Goal: Task Accomplishment & Management: Manage account settings

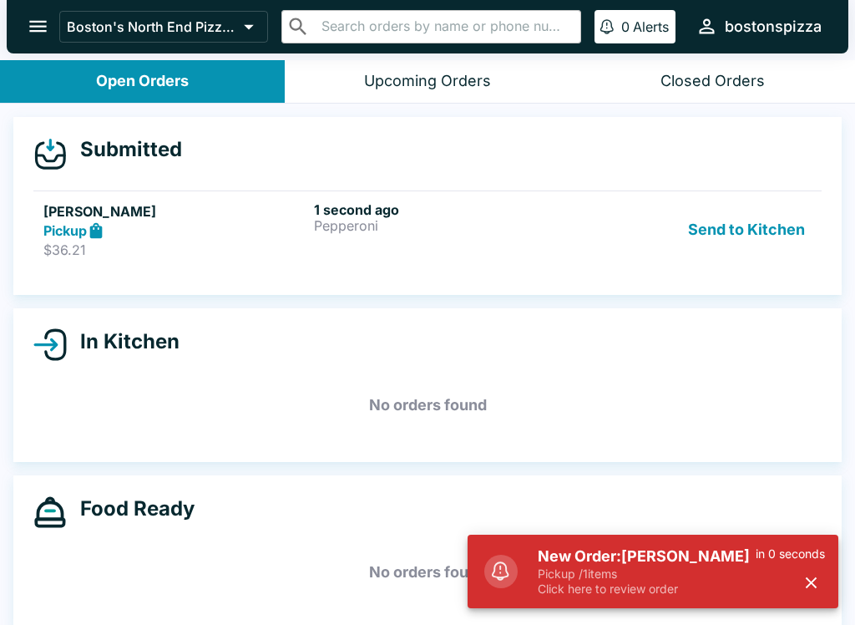
click at [459, 555] on h5 "No orders found" at bounding box center [427, 572] width 788 height 60
click at [548, 570] on p "Pickup / 1 items" at bounding box center [647, 573] width 218 height 15
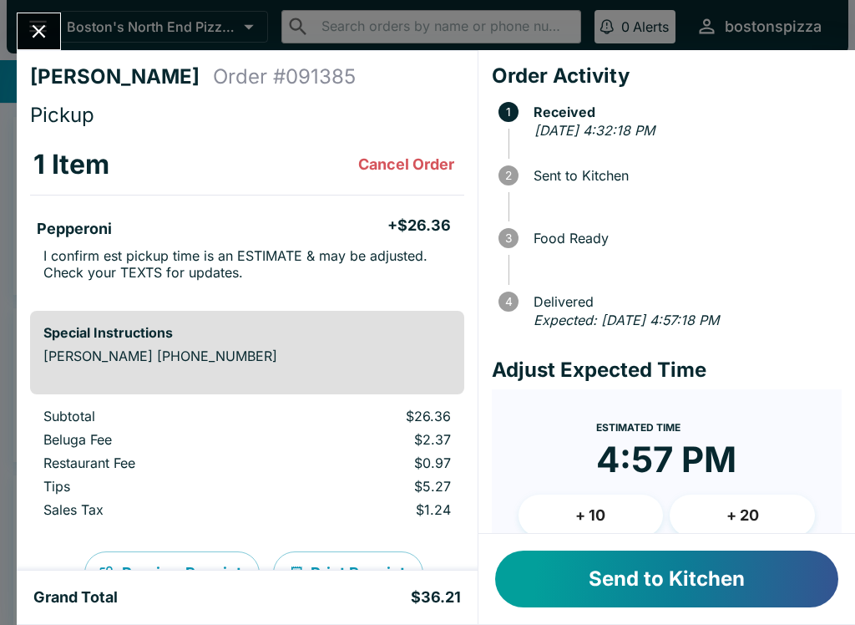
click at [627, 574] on button "Send to Kitchen" at bounding box center [666, 578] width 343 height 57
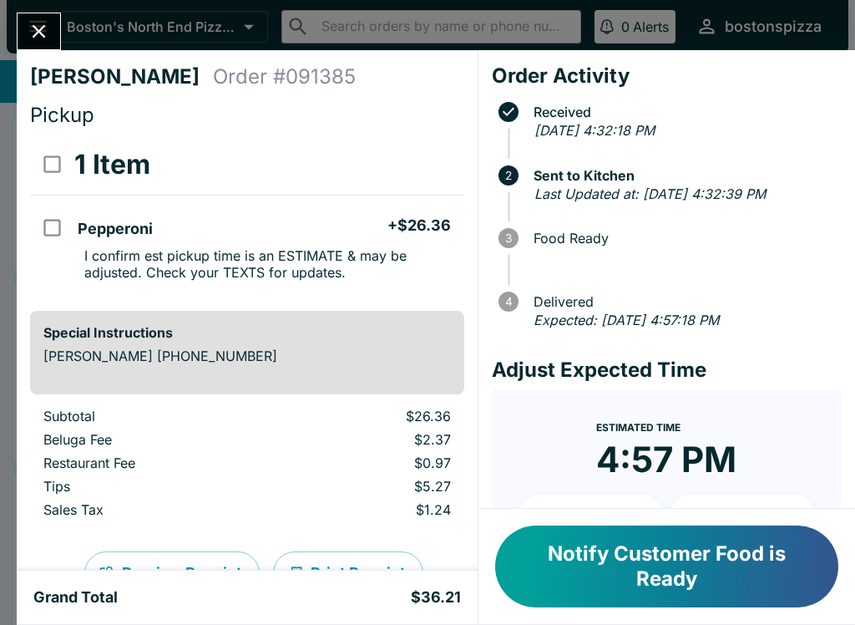
click at [36, 41] on icon "Close" at bounding box center [39, 31] width 23 height 23
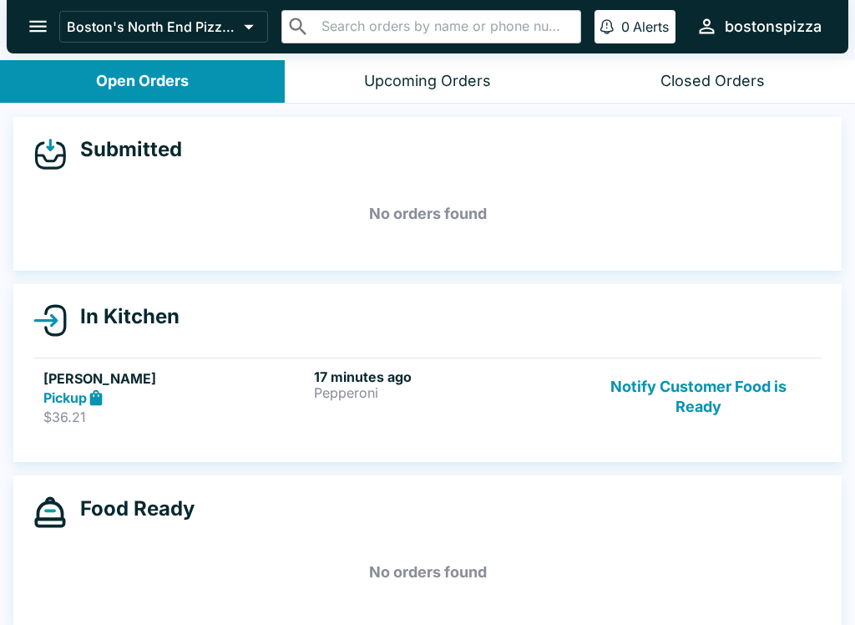
click at [645, 395] on button "Notify Customer Food is Ready" at bounding box center [698, 397] width 226 height 58
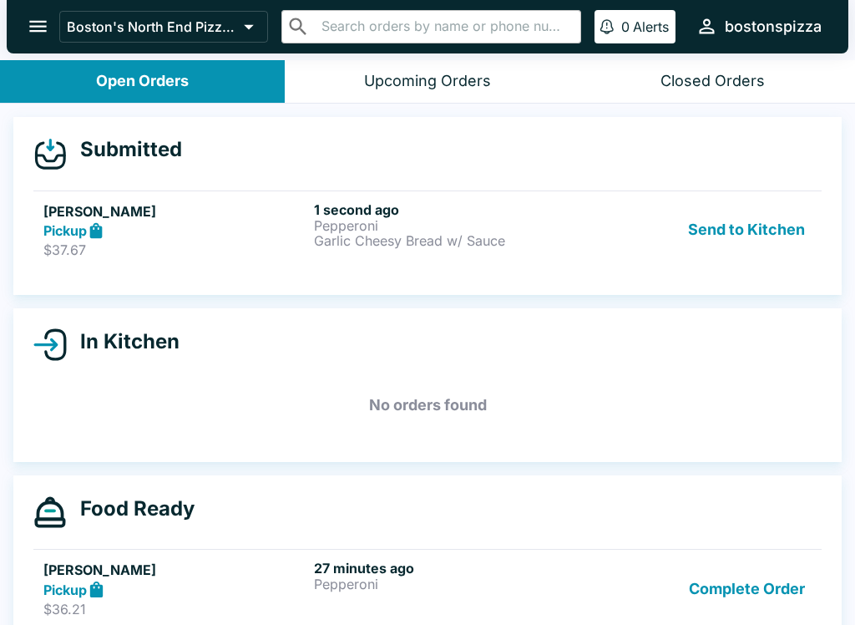
click at [464, 234] on p "Garlic Cheesy Bread w/ Sauce" at bounding box center [446, 240] width 264 height 15
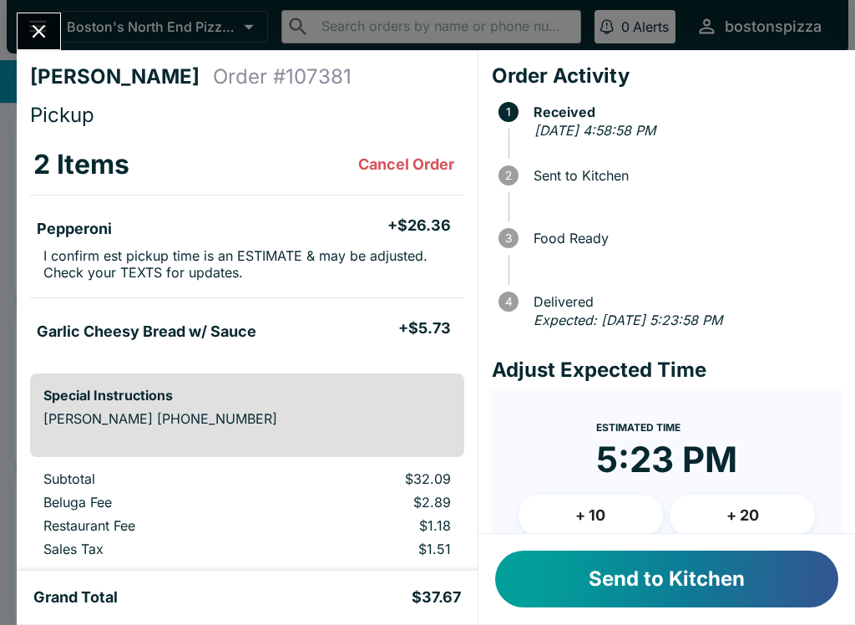
click at [497, 539] on div "Send to Kitchen" at bounding box center [666, 579] width 377 height 90
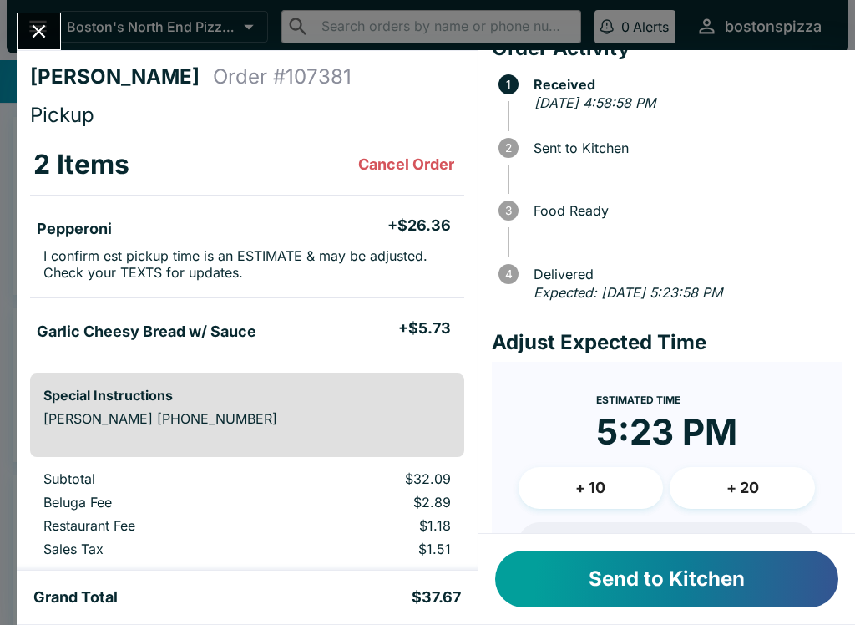
scroll to position [1, 0]
click at [449, 494] on p "$2.89" at bounding box center [368, 501] width 164 height 17
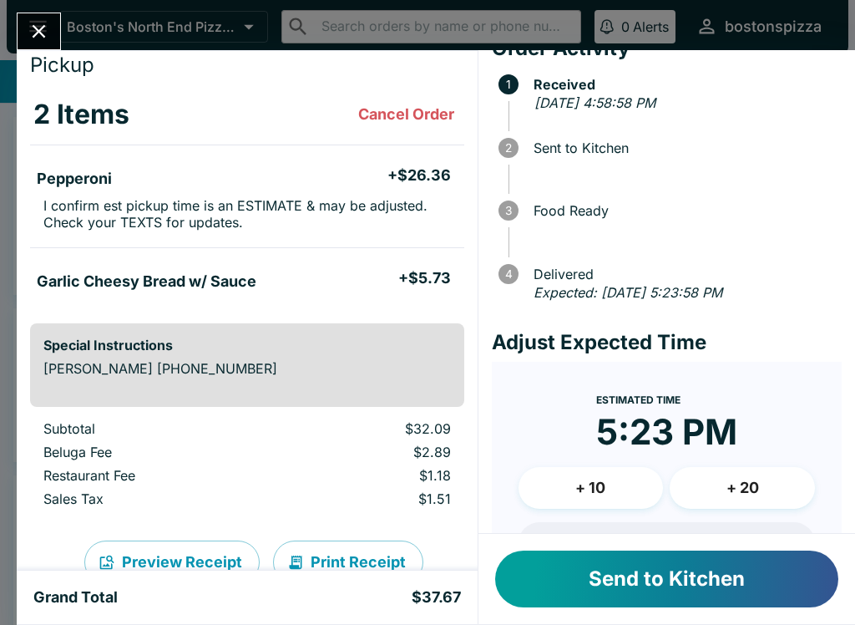
scroll to position [86, 0]
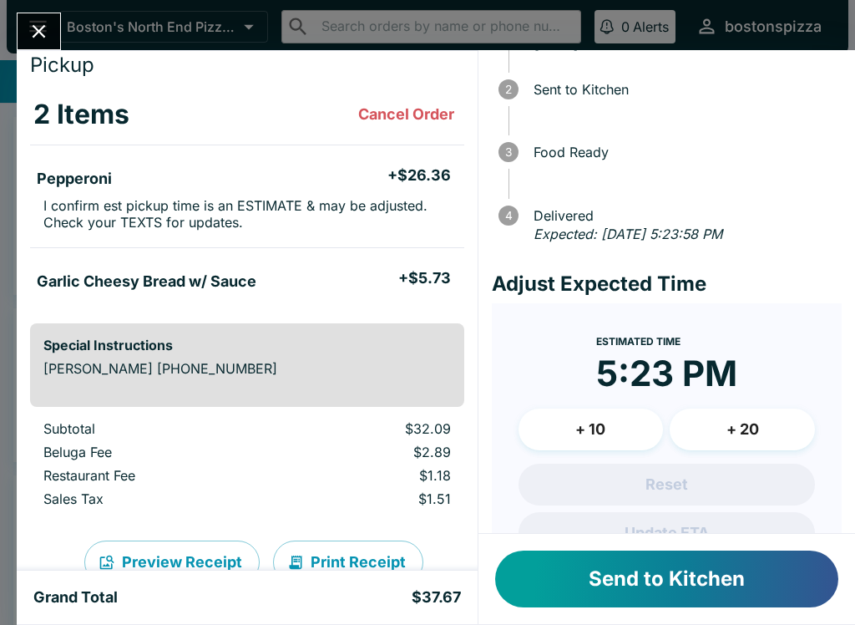
click at [687, 557] on button "Send to Kitchen" at bounding box center [666, 578] width 343 height 57
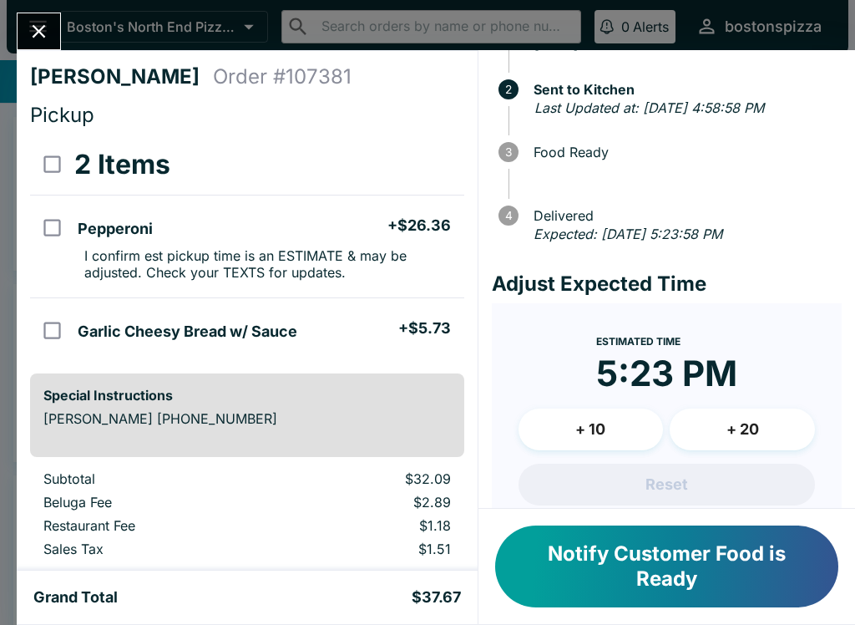
scroll to position [0, 0]
click at [23, 19] on button "Close" at bounding box center [39, 31] width 43 height 36
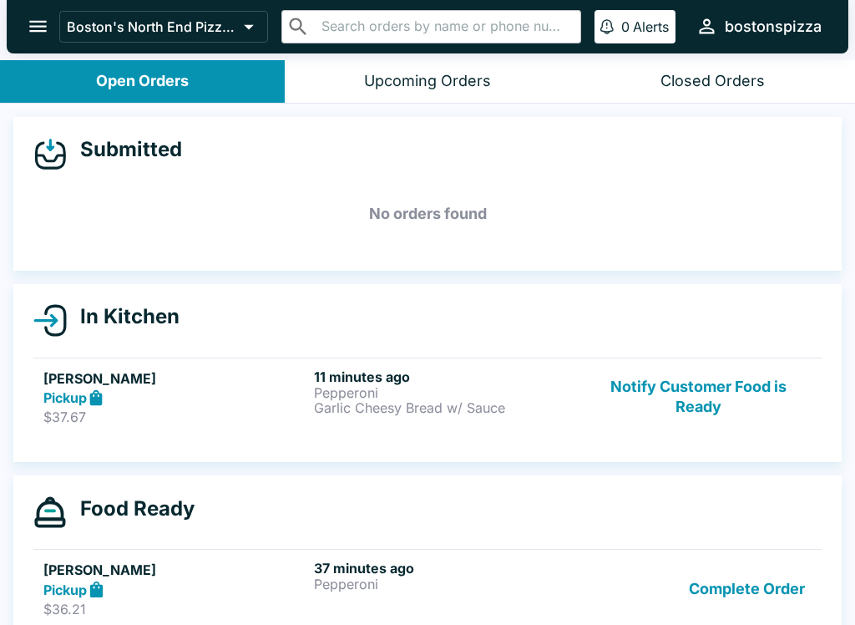
click at [667, 390] on button "Notify Customer Food is Ready" at bounding box center [698, 397] width 226 height 58
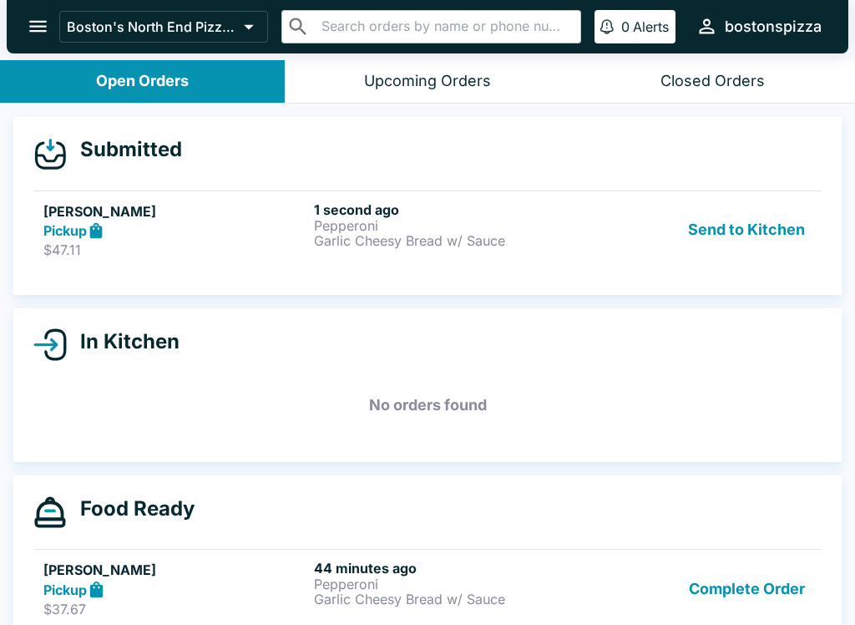
click at [766, 232] on button "Send to Kitchen" at bounding box center [746, 230] width 130 height 58
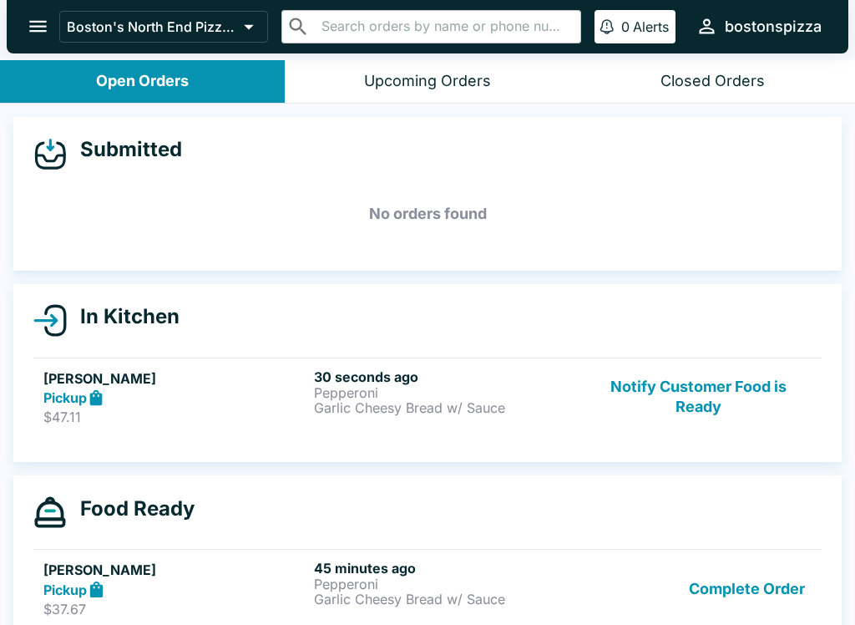
click at [197, 388] on div "Pickup" at bounding box center [175, 397] width 264 height 19
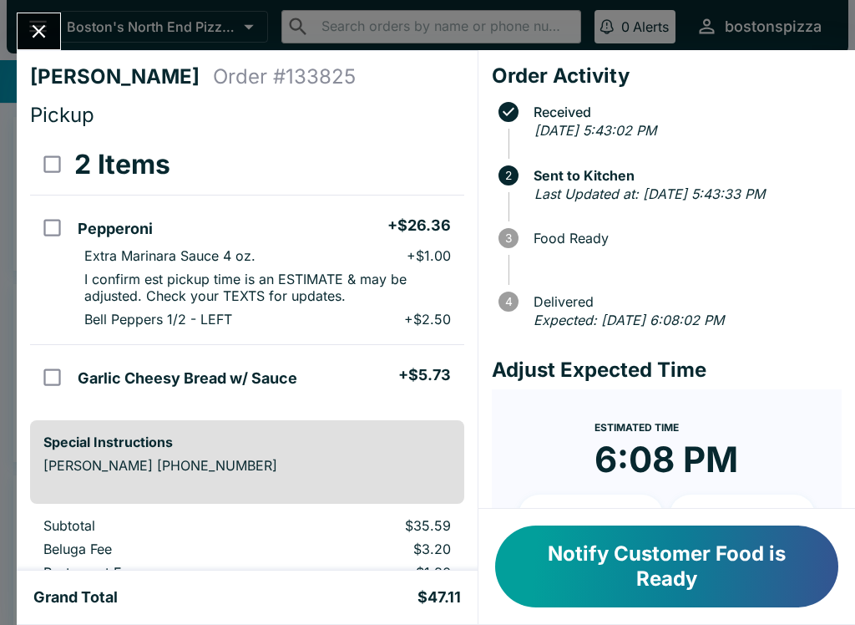
click at [39, 45] on button "Close" at bounding box center [39, 31] width 43 height 36
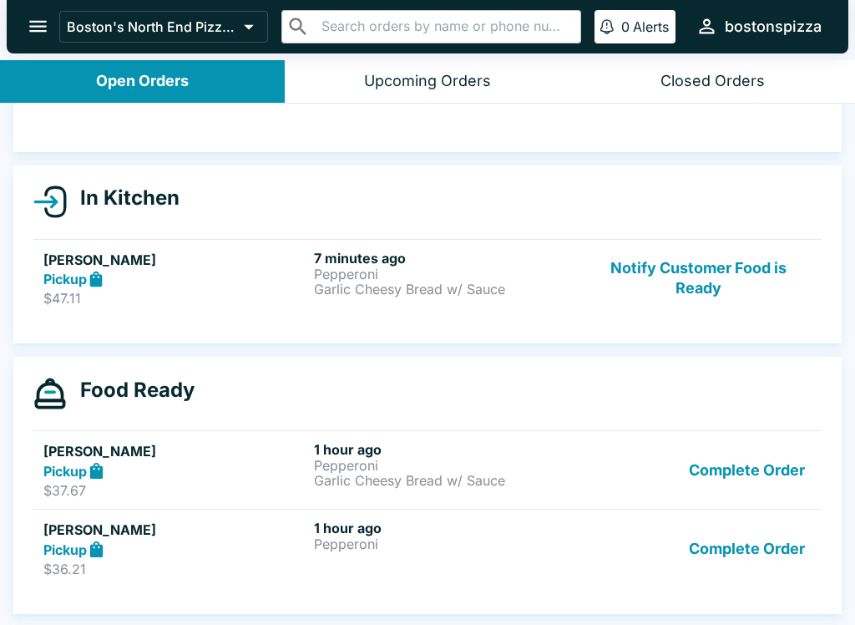
scroll to position [119, 0]
click at [727, 267] on button "Notify Customer Food is Ready" at bounding box center [698, 279] width 226 height 58
